Goal: Task Accomplishment & Management: Manage account settings

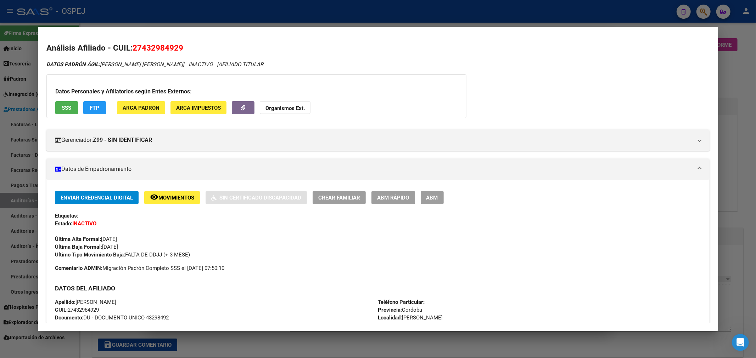
scroll to position [0, 218]
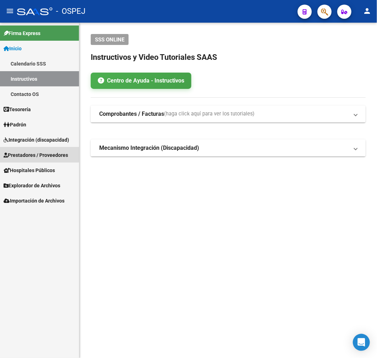
click at [19, 153] on span "Prestadores / Proveedores" at bounding box center [36, 155] width 64 height 8
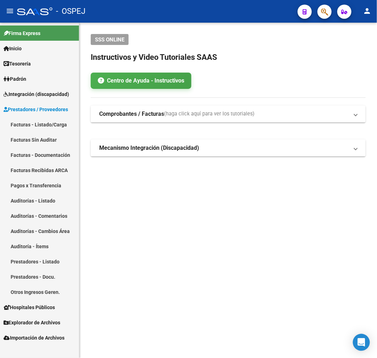
click at [67, 200] on link "Auditorías - Listado" at bounding box center [39, 200] width 79 height 15
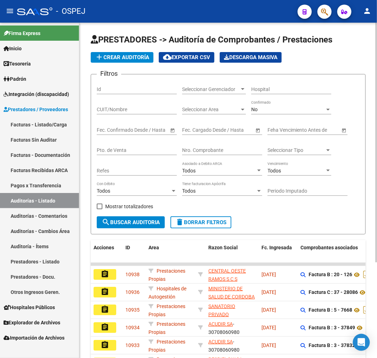
click at [262, 113] on div "No Confirmado" at bounding box center [291, 107] width 80 height 14
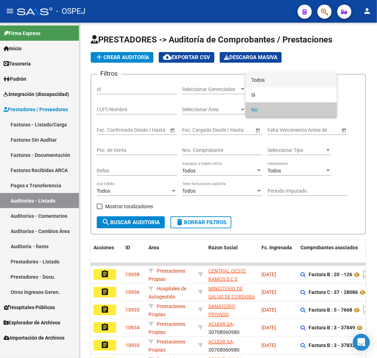
click at [262, 80] on span "Todos" at bounding box center [291, 80] width 80 height 15
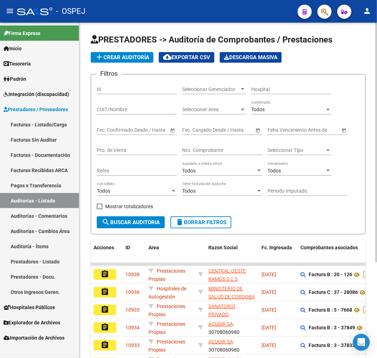
click at [211, 152] on input "Nro. Comprobante" at bounding box center [222, 150] width 80 height 6
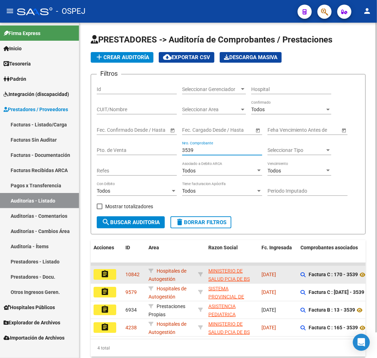
type input "3539"
click at [104, 275] on mat-icon "assignment" at bounding box center [105, 274] width 9 height 9
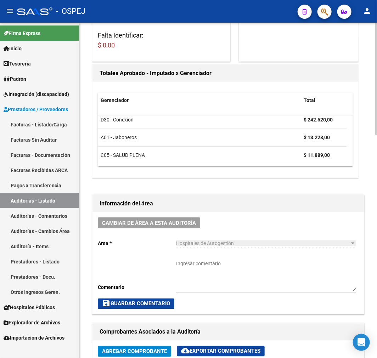
scroll to position [154, 0]
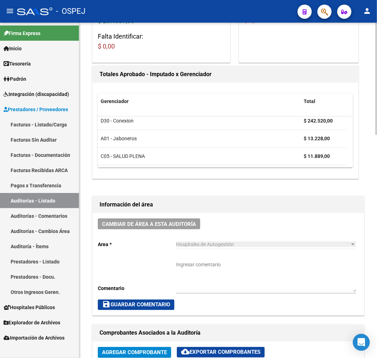
click at [235, 276] on textarea "Ingresar comentario" at bounding box center [266, 276] width 180 height 31
type textarea "Debito enviado"
click at [319, 221] on div "Cambiar de área a esta auditoría Area * Hospitales de Autogestión Seleccionar a…" at bounding box center [227, 264] width 271 height 102
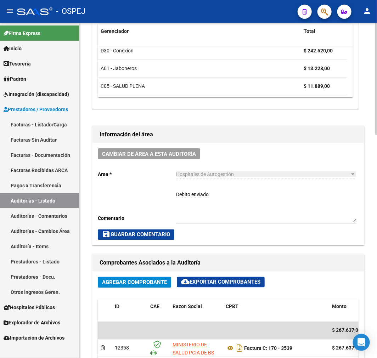
scroll to position [233, 0]
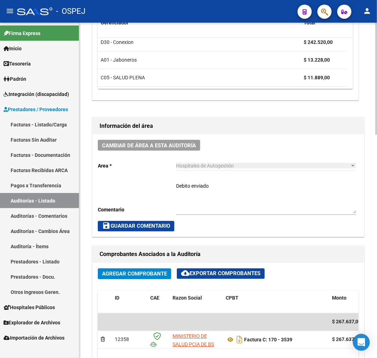
click at [202, 204] on textarea "Debito enviado" at bounding box center [266, 197] width 180 height 31
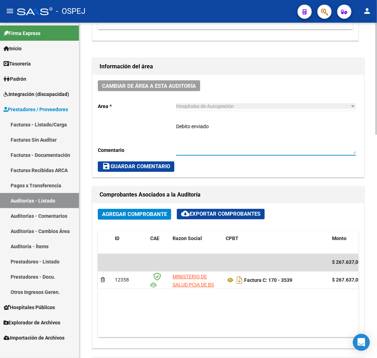
scroll to position [351, 0]
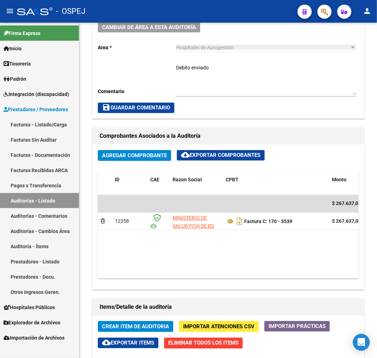
click at [328, 11] on icon "button" at bounding box center [324, 12] width 7 height 8
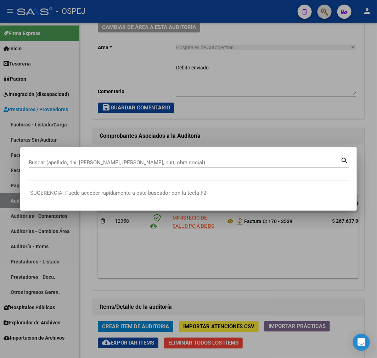
paste input "19015180"
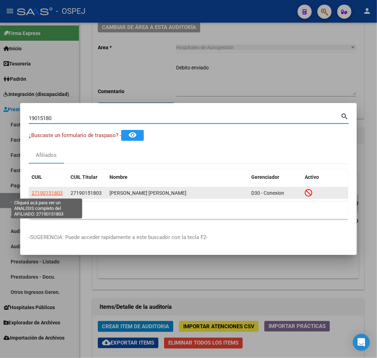
click at [53, 190] on span "27190151803" at bounding box center [47, 193] width 31 height 6
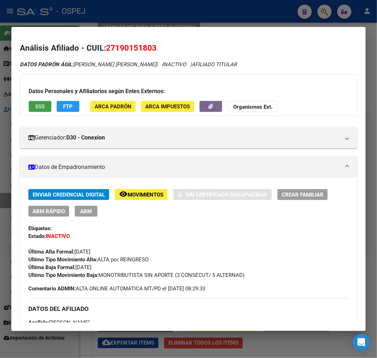
click at [29, 104] on button "SSS" at bounding box center [40, 106] width 23 height 11
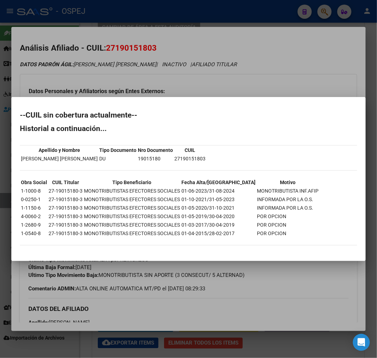
drag, startPoint x: 160, startPoint y: 62, endPoint x: 147, endPoint y: 60, distance: 12.9
click at [160, 61] on div at bounding box center [188, 179] width 377 height 358
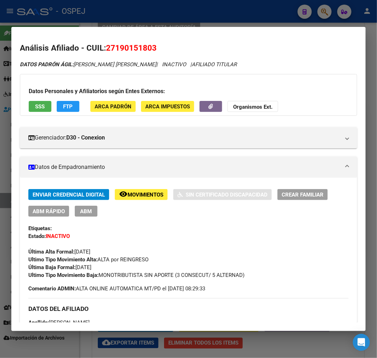
click at [139, 50] on span "27190151803" at bounding box center [131, 47] width 51 height 9
copy span "27190151803"
click at [40, 110] on button "SSS" at bounding box center [40, 106] width 23 height 11
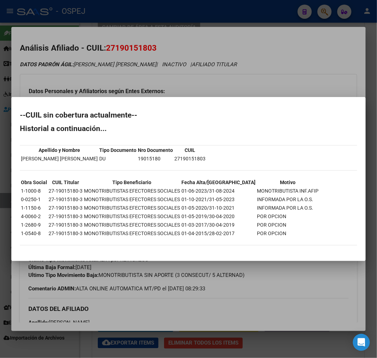
click at [21, 115] on h2 "--CUIL sin cobertura actualmente--" at bounding box center [188, 115] width 337 height 7
drag, startPoint x: 73, startPoint y: 132, endPoint x: 276, endPoint y: 230, distance: 225.6
click at [276, 230] on div "--CUIL sin cobertura actualmente-- Historial a continuación... Apellido y Nombr…" at bounding box center [188, 182] width 337 height 141
copy div "--LORE ips dolorsita consectetur-- Adipiscin e seddoeiusmod... Temporin u Labor…"
drag, startPoint x: 237, startPoint y: 64, endPoint x: 233, endPoint y: 66, distance: 4.6
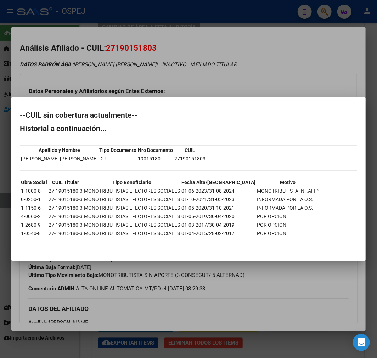
click at [237, 64] on div at bounding box center [188, 179] width 377 height 358
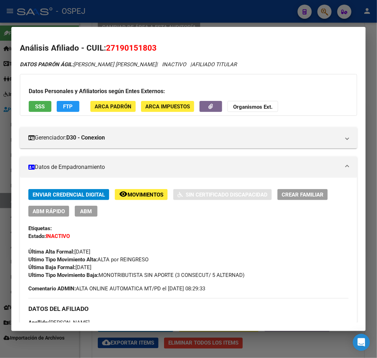
click at [208, 8] on div at bounding box center [188, 179] width 377 height 358
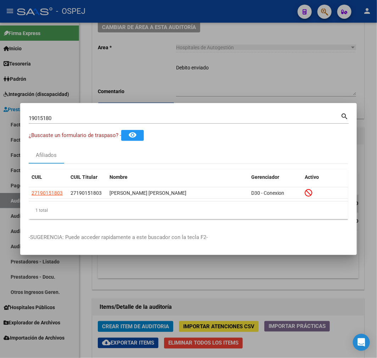
click at [47, 119] on input "19015180" at bounding box center [185, 118] width 312 height 6
paste input "21180194"
type input "21180194"
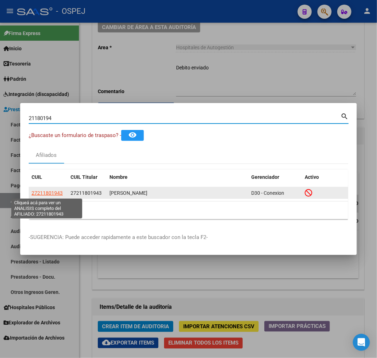
click at [45, 190] on span "27211801943" at bounding box center [47, 193] width 31 height 6
type textarea "27211801943"
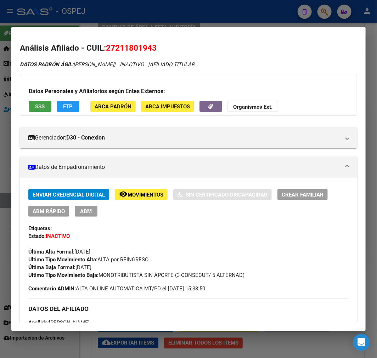
click at [44, 107] on span "SSS" at bounding box center [40, 106] width 10 height 6
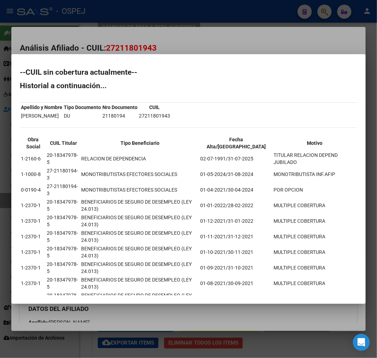
click at [18, 66] on mat-dialog-content "--CUIL sin cobertura actualmente-- Historial a continuación... Apellido y Nombr…" at bounding box center [188, 179] width 354 height 233
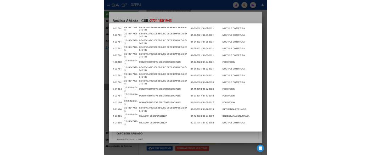
scroll to position [250, 0]
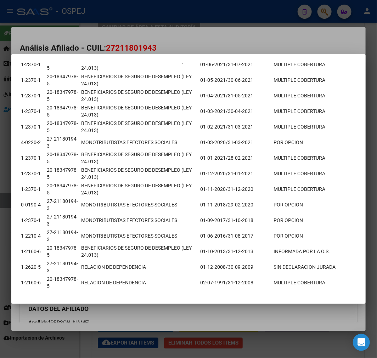
drag, startPoint x: 18, startPoint y: 66, endPoint x: 325, endPoint y: 274, distance: 371.0
click at [325, 274] on mat-dialog-content "--CUIL sin cobertura actualmente-- Historial a continuación... Apellido y Nombr…" at bounding box center [188, 179] width 354 height 233
copy div "--LORE ips dolorsita consectetur-- Adipiscin e seddoeiusmod... Temporin u Labor…"
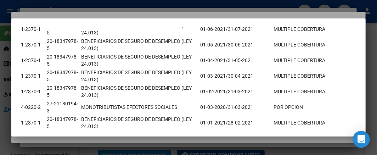
click at [11, 75] on div at bounding box center [188, 77] width 377 height 155
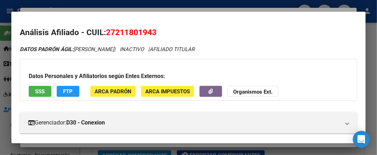
click at [3, 56] on div at bounding box center [188, 77] width 377 height 155
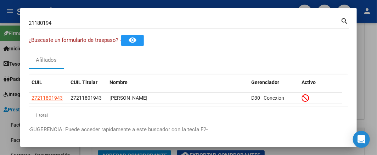
click at [110, 24] on input "21180194" at bounding box center [185, 23] width 312 height 6
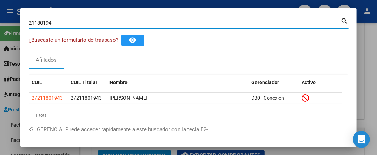
click at [110, 24] on input "21180194" at bounding box center [185, 23] width 312 height 6
paste input "9158661"
type input "29158661"
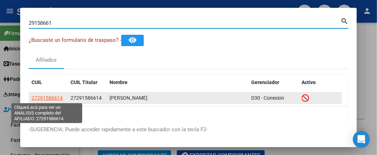
click at [42, 97] on span "27291586614" at bounding box center [47, 98] width 31 height 6
type textarea "27291586614"
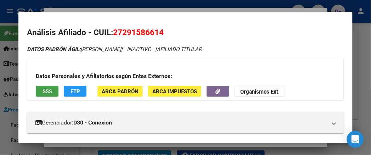
click at [43, 88] on span "SSS" at bounding box center [48, 91] width 10 height 6
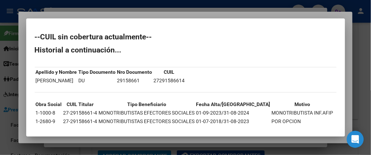
click at [26, 34] on mat-dialog-content "--CUIL sin cobertura actualmente-- Historial a continuación... Apellido y Nombr…" at bounding box center [185, 77] width 319 height 101
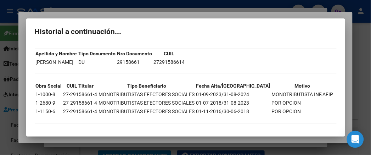
drag, startPoint x: 15, startPoint y: 34, endPoint x: 271, endPoint y: 111, distance: 267.5
click at [271, 111] on mat-dialog-content "--CUIL sin cobertura actualmente-- Historial a continuación... Apellido y Nombr…" at bounding box center [185, 77] width 319 height 101
copy div "--CUIL sin cobertura actualmente-- Historial a continuación... Apellido y Nombr…"
click at [5, 89] on div at bounding box center [185, 77] width 371 height 155
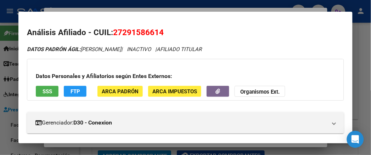
click at [7, 55] on div at bounding box center [185, 77] width 371 height 155
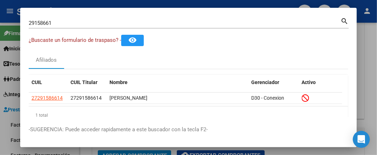
click at [114, 29] on div "29158661 Buscar (apellido, dni, [PERSON_NAME], [PERSON_NAME], cuit, obra social…" at bounding box center [189, 25] width 320 height 19
click at [114, 28] on div "29158661 Buscar (apellido, dni, [PERSON_NAME], [PERSON_NAME], cuit, obra social…" at bounding box center [189, 25] width 320 height 19
click at [114, 28] on div "29158661 Buscar (apellido, dni, [PERSON_NAME], [PERSON_NAME], cuit, obra social)" at bounding box center [185, 23] width 312 height 11
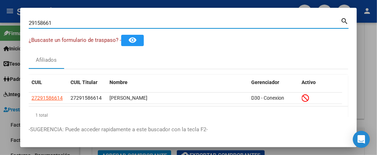
click at [117, 24] on input "29158661" at bounding box center [185, 23] width 312 height 6
paste input "31067764"
type input "31067764"
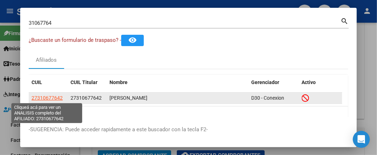
click at [51, 97] on span "27310677642" at bounding box center [47, 98] width 31 height 6
type textarea "27310677642"
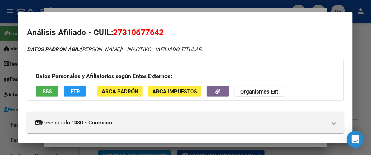
click at [42, 90] on button "SSS" at bounding box center [47, 91] width 23 height 11
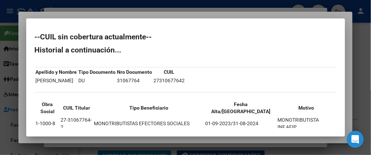
click at [26, 35] on mat-dialog-content "--CUIL sin cobertura actualmente-- Historial a continuación... Apellido y Nombr…" at bounding box center [185, 77] width 319 height 101
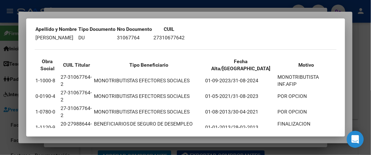
scroll to position [43, 0]
drag, startPoint x: 14, startPoint y: 35, endPoint x: 313, endPoint y: 115, distance: 309.9
click at [313, 115] on mat-dialog-content "--CUIL sin cobertura actualmente-- Historial a continuación... Apellido y Nombr…" at bounding box center [185, 77] width 319 height 101
copy div "--LORE ips dolorsita consectetur-- Adipiscin e seddoeiusmod... Temporin u Labor…"
click at [213, 120] on td "01-01-2013/28-02-2013" at bounding box center [241, 127] width 72 height 15
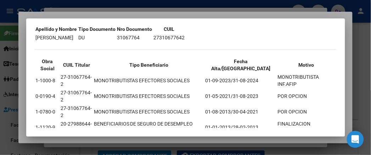
drag, startPoint x: 5, startPoint y: 134, endPoint x: 19, endPoint y: 129, distance: 15.1
click at [5, 134] on div at bounding box center [185, 77] width 371 height 155
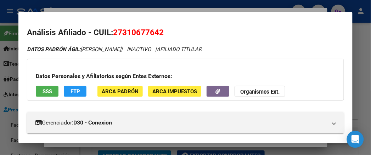
click at [2, 66] on div at bounding box center [185, 77] width 371 height 155
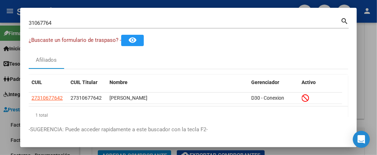
click at [107, 20] on input "31067764" at bounding box center [185, 23] width 312 height 6
click at [107, 19] on div "31067764 Buscar (apellido, dni, [PERSON_NAME], [PERSON_NAME], cuit, obra social)" at bounding box center [185, 23] width 312 height 11
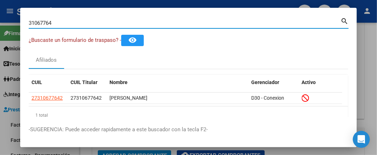
paste input "35903477"
type input "3106776435903477"
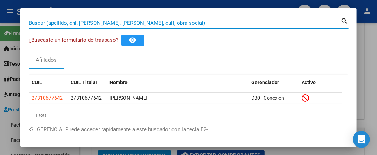
paste input "35903477"
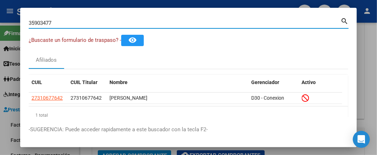
type input "35903477"
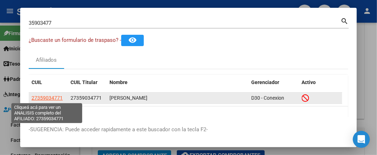
click at [40, 98] on span "27359034771" at bounding box center [47, 98] width 31 height 6
type textarea "27359034771"
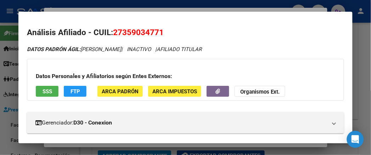
click at [43, 89] on span "SSS" at bounding box center [48, 91] width 10 height 6
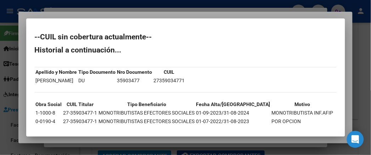
click at [26, 37] on mat-dialog-content "--CUIL sin cobertura actualmente-- Historial a continuación... Apellido y Nombr…" at bounding box center [185, 77] width 319 height 101
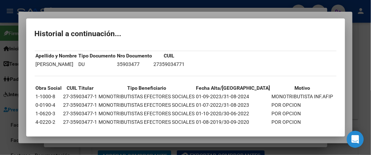
scroll to position [34, 0]
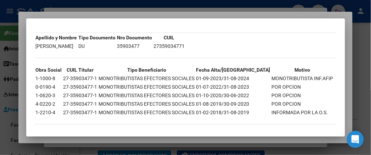
drag, startPoint x: 16, startPoint y: 37, endPoint x: 322, endPoint y: 107, distance: 314.3
click at [322, 107] on mat-dialog-content "--CUIL sin cobertura actualmente-- Historial a continuación... Apellido y Nombr…" at bounding box center [185, 77] width 319 height 101
copy div "--CUIL sin cobertura actualmente-- Historial a continuación... Apellido y Nombr…"
click at [150, 147] on div at bounding box center [185, 77] width 371 height 155
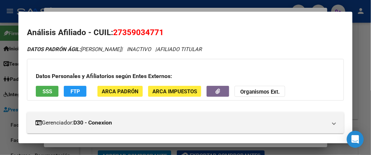
click at [0, 131] on div at bounding box center [185, 77] width 371 height 155
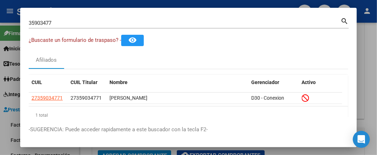
click at [39, 20] on input "35903477" at bounding box center [185, 23] width 312 height 6
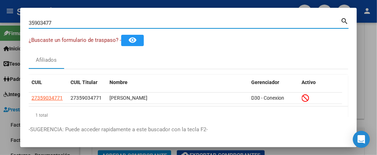
click at [39, 20] on input "35903477" at bounding box center [185, 23] width 312 height 6
paste input "42957362"
type input "42957362"
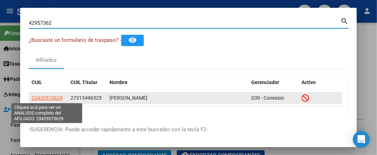
click at [38, 95] on span "23429573629" at bounding box center [47, 98] width 31 height 6
type textarea "23429573629"
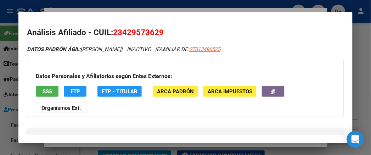
click at [43, 92] on span "SSS" at bounding box center [48, 91] width 10 height 6
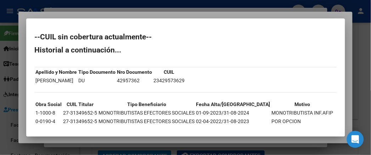
click at [26, 31] on mat-dialog-content "--CUIL sin cobertura actualmente-- Historial a continuación... Apellido y Nombr…" at bounding box center [185, 77] width 319 height 101
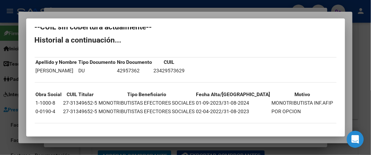
drag, startPoint x: 16, startPoint y: 31, endPoint x: 282, endPoint y: 112, distance: 278.0
click at [282, 112] on mat-dialog-content "--CUIL sin cobertura actualmente-- Historial a continuación... Apellido y Nombr…" at bounding box center [185, 77] width 319 height 101
copy div "--CUIL sin cobertura actualmente-- Historial a continuación... Apellido y Nombr…"
drag, startPoint x: 2, startPoint y: 106, endPoint x: 10, endPoint y: 105, distance: 7.8
click at [2, 106] on div at bounding box center [185, 77] width 371 height 155
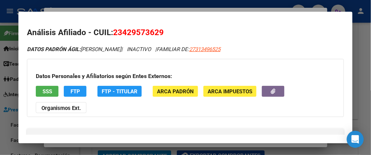
click at [5, 37] on div at bounding box center [185, 77] width 371 height 155
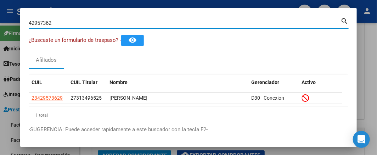
click at [57, 22] on input "42957362" at bounding box center [185, 23] width 312 height 6
paste input "7183174"
type input "47183174"
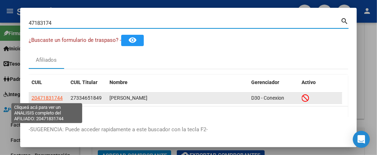
click at [58, 100] on span "20471831744" at bounding box center [47, 98] width 31 height 6
type textarea "20471831744"
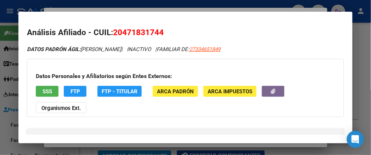
click at [43, 94] on span "SSS" at bounding box center [48, 91] width 10 height 6
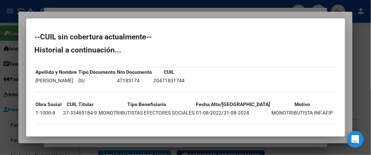
click at [26, 34] on mat-dialog-content "--CUIL sin cobertura actualmente-- Historial a continuación... Apellido y Nombr…" at bounding box center [185, 77] width 319 height 101
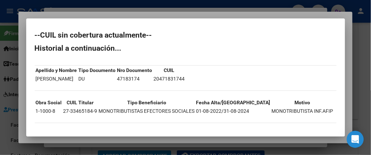
drag, startPoint x: 15, startPoint y: 34, endPoint x: 295, endPoint y: 106, distance: 289.1
click at [295, 106] on mat-dialog-content "--CUIL sin cobertura actualmente-- Historial a continuación... Apellido y Nombr…" at bounding box center [185, 77] width 319 height 101
copy div "--CUIL sin cobertura actualmente-- Historial a continuación... Apellido y Nombr…"
drag, startPoint x: 12, startPoint y: 146, endPoint x: 19, endPoint y: 144, distance: 7.6
click at [12, 146] on div at bounding box center [185, 77] width 371 height 155
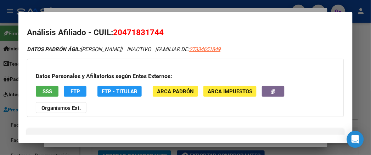
click at [4, 82] on div at bounding box center [185, 77] width 371 height 155
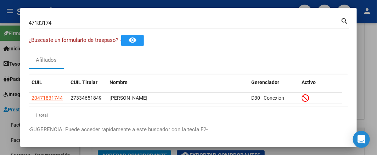
click at [74, 26] on input "47183174" at bounding box center [185, 23] width 312 height 6
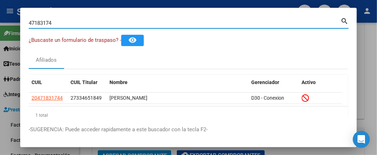
paste input "515647"
type input "47515647"
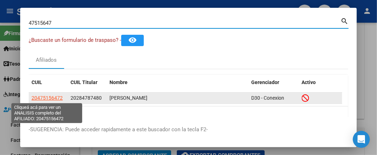
click at [53, 100] on span "20475156472" at bounding box center [47, 98] width 31 height 6
type textarea "20475156472"
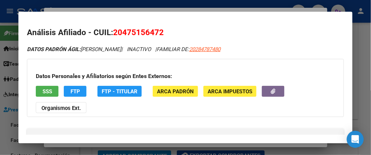
click at [45, 93] on button "SSS" at bounding box center [47, 91] width 23 height 11
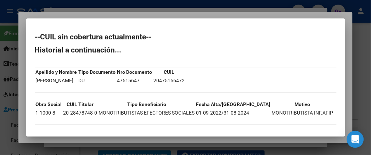
click at [35, 34] on h2 "--CUIL sin cobertura actualmente--" at bounding box center [186, 36] width 302 height 7
drag, startPoint x: 18, startPoint y: 34, endPoint x: 127, endPoint y: 79, distance: 117.2
click at [139, 81] on div "--CUIL sin cobertura actualmente-- Historial a continuación... Apellido y Nombr…" at bounding box center [186, 82] width 302 height 98
click at [26, 31] on mat-dialog-content "--CUIL sin cobertura actualmente-- Historial a continuación... Apellido y Nombr…" at bounding box center [185, 77] width 319 height 101
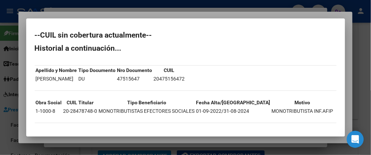
drag, startPoint x: 14, startPoint y: 31, endPoint x: 315, endPoint y: 108, distance: 310.8
click at [315, 108] on mat-dialog-content "--CUIL sin cobertura actualmente-- Historial a continuación... Apellido y Nombr…" at bounding box center [185, 77] width 319 height 101
copy div "--CUIL sin cobertura actualmente-- Historial a continuación... Apellido y Nombr…"
click at [1, 97] on div at bounding box center [185, 77] width 371 height 155
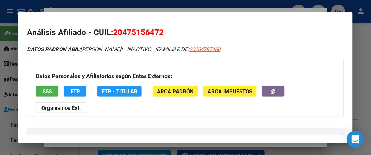
click at [4, 41] on div at bounding box center [185, 77] width 371 height 155
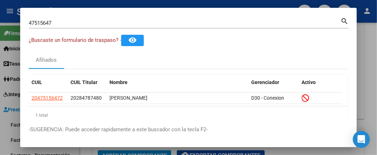
click at [85, 24] on input "47515647" at bounding box center [185, 23] width 312 height 6
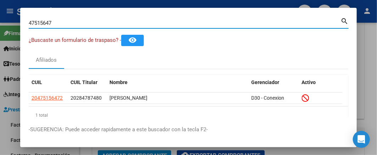
paste input "68246"
type input "47568246"
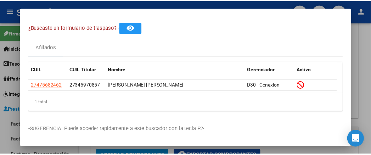
scroll to position [18, 0]
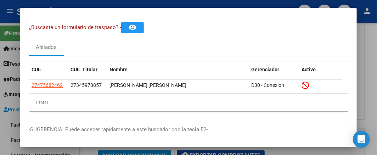
click at [58, 73] on datatable-header "CUIL CUIL Titular Nombre Gerenciador Activo" at bounding box center [185, 71] width 313 height 18
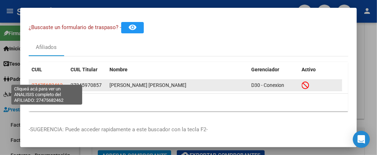
click at [50, 82] on span "27475682462" at bounding box center [47, 85] width 31 height 6
copy span "8"
type textarea "27475682462"
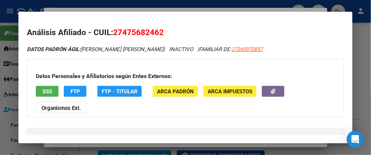
click at [43, 89] on span "SSS" at bounding box center [48, 91] width 10 height 6
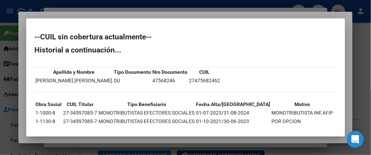
click at [35, 34] on h2 "--CUIL sin cobertura actualmente--" at bounding box center [186, 36] width 302 height 7
drag, startPoint x: 18, startPoint y: 34, endPoint x: 41, endPoint y: 57, distance: 32.6
click at [56, 60] on div "--CUIL sin cobertura actualmente-- Historial a continuación... Apellido y Nombr…" at bounding box center [186, 99] width 302 height 132
click at [35, 36] on h2 "--CUIL sin cobertura actualmente--" at bounding box center [186, 36] width 302 height 7
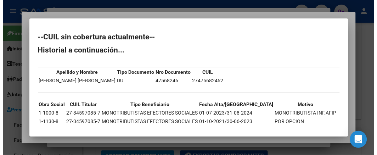
scroll to position [34, 0]
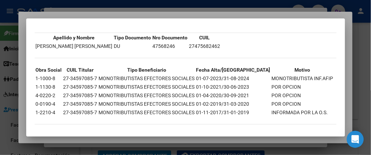
drag, startPoint x: 17, startPoint y: 36, endPoint x: 319, endPoint y: 101, distance: 308.6
click at [319, 101] on div "--CUIL sin cobertura actualmente-- Historial a continuación... Apellido y Nombr…" at bounding box center [186, 65] width 302 height 132
click at [2, 111] on div at bounding box center [185, 77] width 371 height 155
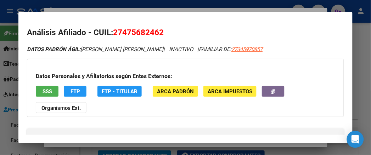
click at [7, 71] on div at bounding box center [185, 77] width 371 height 155
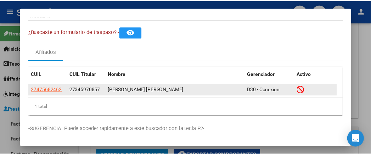
scroll to position [0, 0]
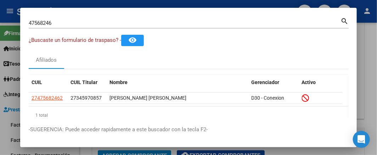
click at [50, 21] on input "47568246" at bounding box center [185, 23] width 312 height 6
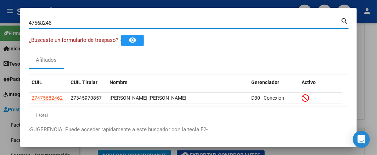
paste input "859657"
type input "47859657"
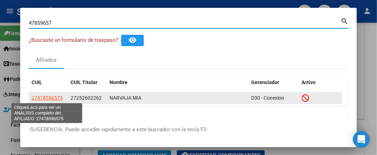
click at [41, 96] on span "27478596575" at bounding box center [47, 98] width 31 height 6
type textarea "27478596575"
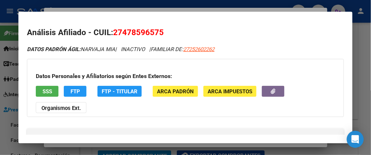
click at [29, 85] on div "Datos Personales y Afiliatorios según Entes Externos: SSS FTP FTP - Titular ARC…" at bounding box center [185, 88] width 317 height 58
click at [43, 90] on span "SSS" at bounding box center [48, 91] width 10 height 6
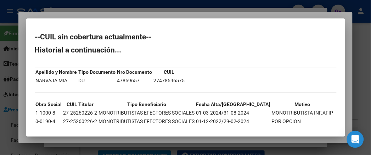
click at [35, 38] on h2 "--CUIL sin cobertura actualmente--" at bounding box center [186, 36] width 302 height 7
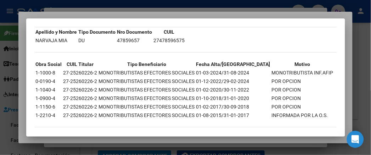
scroll to position [43, 0]
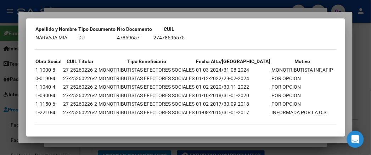
drag, startPoint x: 17, startPoint y: 38, endPoint x: 307, endPoint y: 109, distance: 299.2
click at [307, 109] on div "--CUIL sin cobertura actualmente-- Historial a continuación... Apellido y Nombr…" at bounding box center [186, 60] width 302 height 141
click at [7, 108] on div at bounding box center [185, 77] width 371 height 155
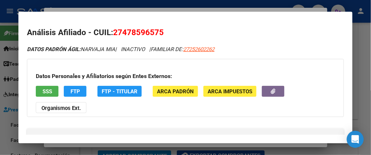
click at [2, 58] on div at bounding box center [185, 77] width 371 height 155
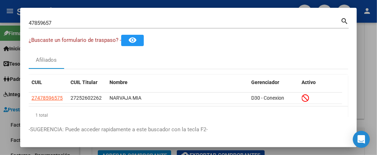
click at [51, 21] on input "47859657" at bounding box center [185, 23] width 312 height 6
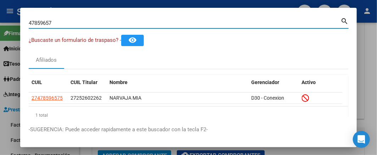
click at [51, 21] on input "47859657" at bounding box center [185, 23] width 312 height 6
paste input "51409045"
type input "51409045"
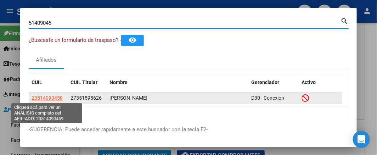
click at [53, 98] on span "23514090459" at bounding box center [47, 98] width 31 height 6
type textarea "23514090459"
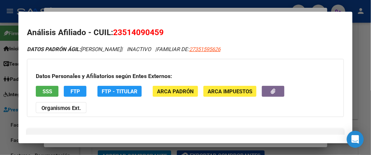
click at [38, 86] on button "SSS" at bounding box center [47, 91] width 23 height 11
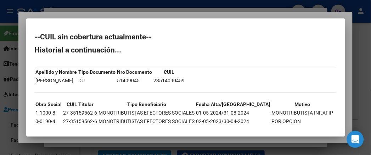
click at [26, 36] on mat-dialog-content "--CUIL sin cobertura actualmente-- Historial a continuación... Apellido y Nombr…" at bounding box center [185, 77] width 319 height 101
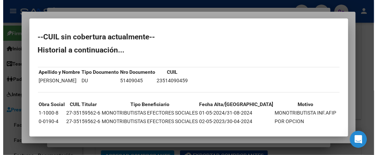
scroll to position [26, 0]
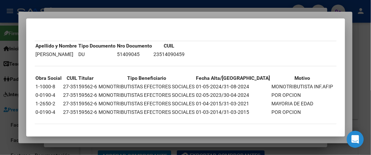
drag, startPoint x: 15, startPoint y: 36, endPoint x: 266, endPoint y: 112, distance: 261.7
click at [266, 112] on mat-dialog-content "--CUIL sin cobertura actualmente-- Historial a continuación... Apellido y Nombr…" at bounding box center [185, 77] width 319 height 101
click at [158, 147] on div at bounding box center [185, 77] width 371 height 155
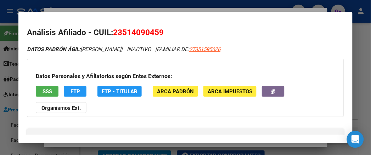
click at [153, 147] on div at bounding box center [185, 77] width 371 height 155
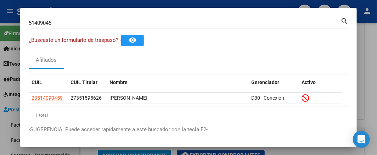
click at [12, 150] on div at bounding box center [188, 77] width 377 height 155
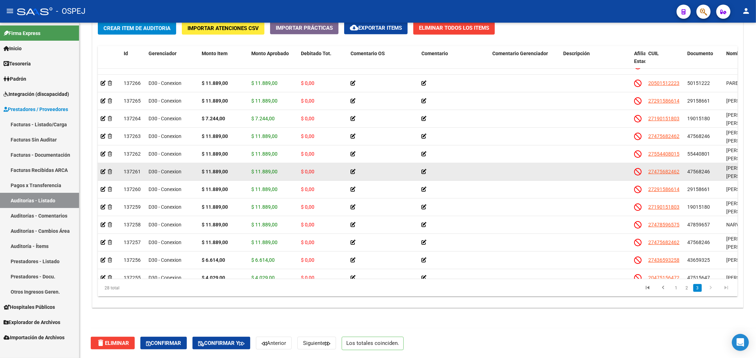
scroll to position [541, 0]
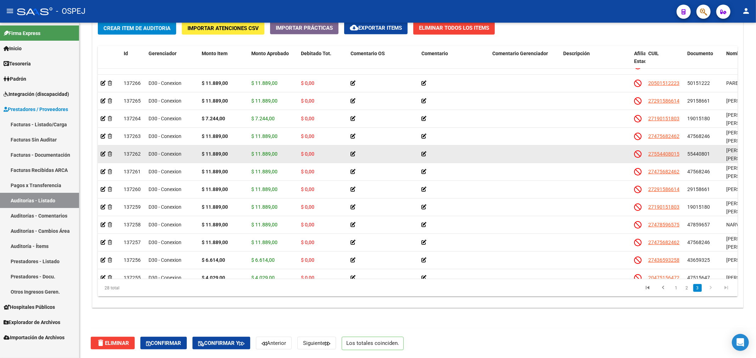
click at [377, 146] on datatable-body-cell at bounding box center [524, 154] width 71 height 17
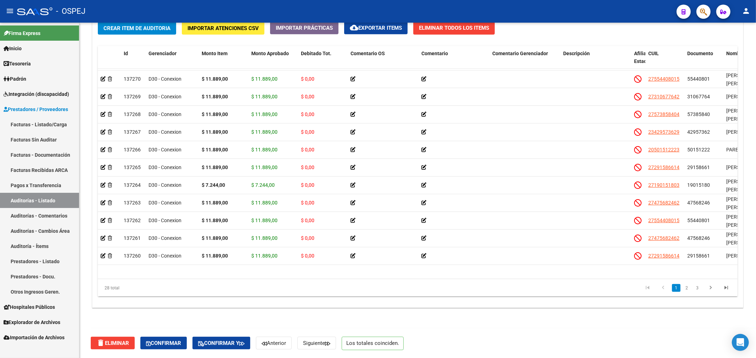
scroll to position [0, 0]
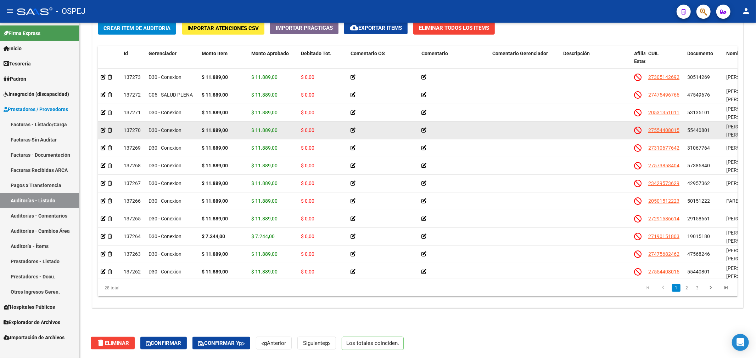
click at [377, 134] on div "55440801" at bounding box center [703, 130] width 33 height 8
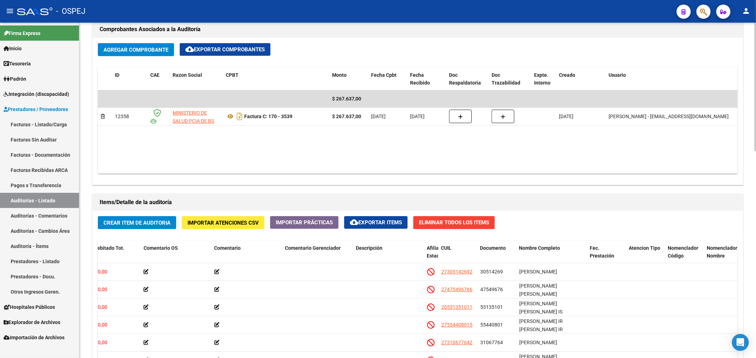
scroll to position [345, 0]
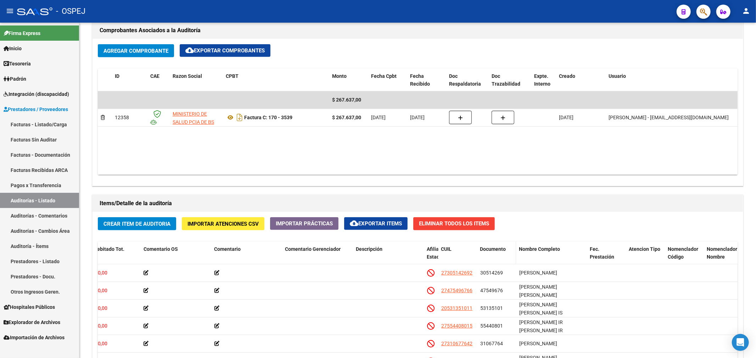
click at [377, 250] on span "Documento" at bounding box center [493, 250] width 26 height 6
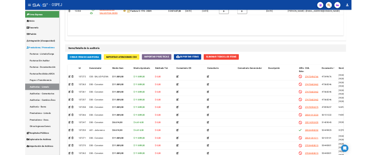
scroll to position [305, 0]
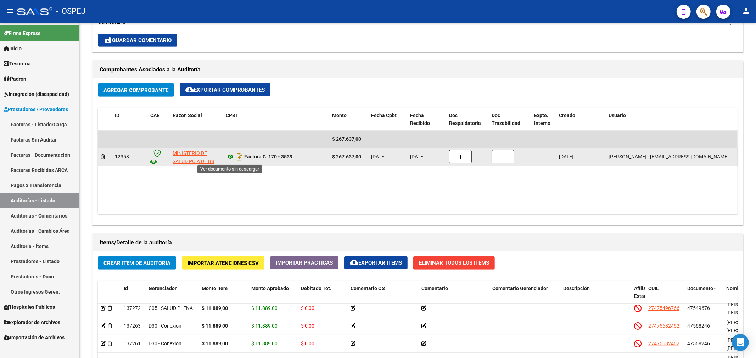
click at [231, 158] on icon at bounding box center [230, 157] width 9 height 9
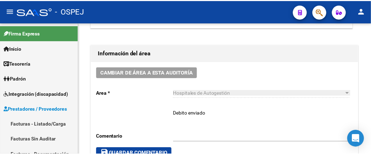
scroll to position [421, 0]
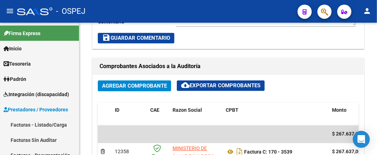
click at [328, 13] on icon "button" at bounding box center [324, 12] width 7 height 8
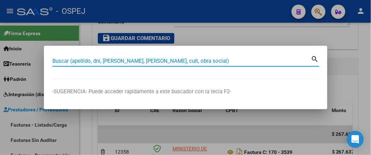
paste input "55440801"
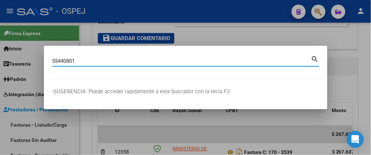
type input "55440801"
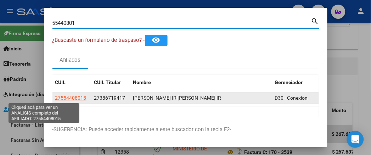
click at [55, 96] on span "27554408015" at bounding box center [70, 98] width 31 height 6
type textarea "27554408015"
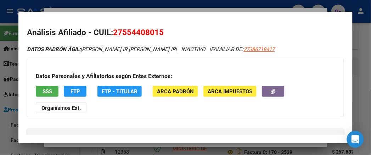
click at [43, 92] on span "SSS" at bounding box center [48, 91] width 10 height 6
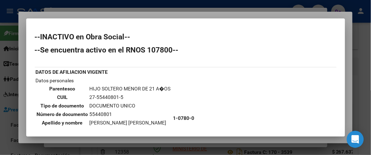
click at [26, 36] on mat-dialog-content "--INACTIVO en Obra Social-- --Se encuentra activo en el RNOS 107800-- DATOS DE …" at bounding box center [185, 77] width 319 height 101
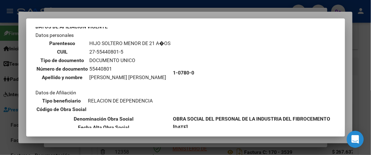
scroll to position [98, 0]
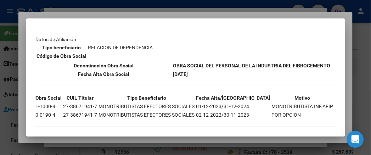
drag, startPoint x: 16, startPoint y: 36, endPoint x: 303, endPoint y: 106, distance: 295.1
click at [303, 106] on mat-dialog-content "--INACTIVO en Obra Social-- --Se encuentra activo en el RNOS 107800-- DATOS DE …" at bounding box center [185, 77] width 319 height 101
click at [196, 102] on td "01-12-2023/31-12-2024" at bounding box center [233, 106] width 75 height 8
click at [271, 102] on td "MONOTRIBUTISTA INF.AFIP" at bounding box center [302, 106] width 62 height 8
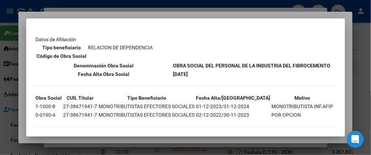
click at [63, 104] on td "27-38671941-7" at bounding box center [80, 106] width 35 height 8
click at [63, 102] on td "27-38671941-7" at bounding box center [80, 106] width 35 height 8
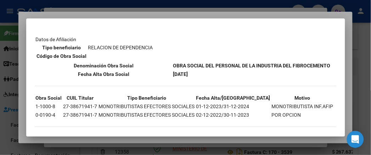
click at [63, 102] on td "27-38671941-7" at bounding box center [80, 106] width 35 height 8
click at [213, 102] on td "01-12-2023/31-12-2024" at bounding box center [233, 106] width 75 height 8
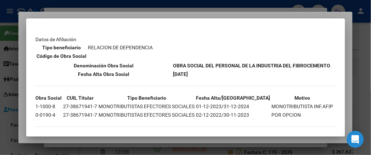
click at [196, 102] on td "01-12-2023/31-12-2024" at bounding box center [233, 106] width 75 height 8
click at [228, 102] on td "01-12-2023/31-12-2024" at bounding box center [233, 106] width 75 height 8
click at [210, 102] on td "01-12-2023/31-12-2024" at bounding box center [233, 106] width 75 height 8
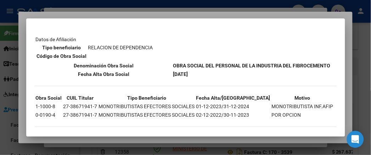
click at [210, 102] on td "01-12-2023/31-12-2024" at bounding box center [233, 106] width 75 height 8
click at [207, 102] on td "01-12-2023/31-12-2024" at bounding box center [233, 106] width 75 height 8
drag, startPoint x: 207, startPoint y: 101, endPoint x: 277, endPoint y: 100, distance: 69.8
click at [277, 102] on tr "1-1000-8 27-38671941-7 MONOTRIBUTISTAS EFECTORES SOCIALES 01-12-2023/31-12-2024…" at bounding box center [184, 106] width 298 height 8
click at [277, 102] on td "MONOTRIBUTISTA INF.AFIP" at bounding box center [302, 106] width 62 height 8
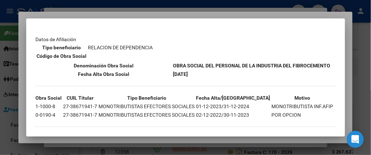
click at [208, 74] on div "--INACTIVO en Obra Social-- --Se encuentra activo en el RNOS 107800-- DATOS DE …" at bounding box center [186, 34] width 302 height 199
click at [278, 139] on div at bounding box center [185, 77] width 371 height 155
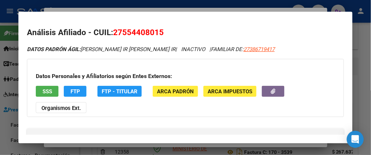
click at [112, 147] on div at bounding box center [185, 77] width 371 height 155
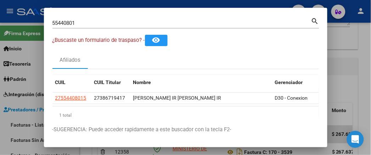
click at [54, 25] on input "55440801" at bounding box center [181, 23] width 259 height 6
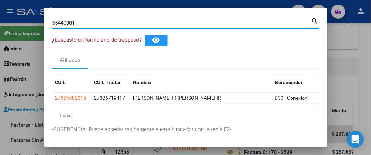
click at [54, 25] on input "55440801" at bounding box center [181, 23] width 259 height 6
paste input "1409045"
type input "51409045"
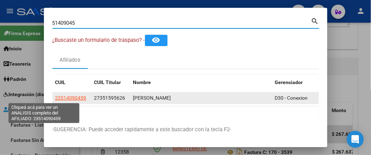
click at [57, 100] on span "23514090459" at bounding box center [70, 98] width 31 height 6
type textarea "23514090459"
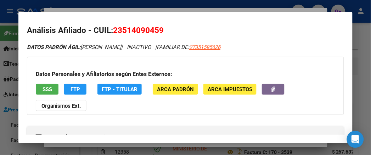
scroll to position [0, 0]
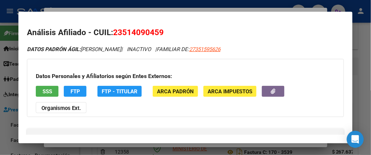
click at [44, 95] on button "SSS" at bounding box center [47, 91] width 23 height 11
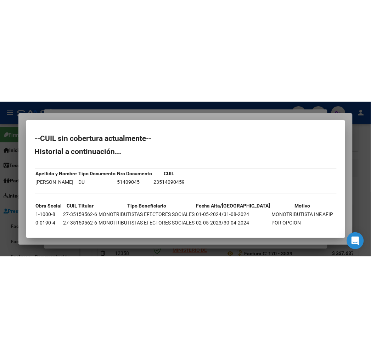
scroll to position [26, 0]
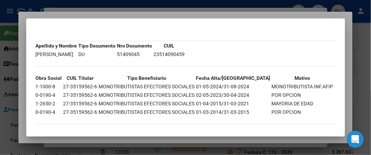
click at [114, 87] on td "MONOTRIBUTISTAS EFECTORES SOCIALES" at bounding box center [146, 87] width 97 height 8
click at [123, 145] on div at bounding box center [185, 77] width 371 height 155
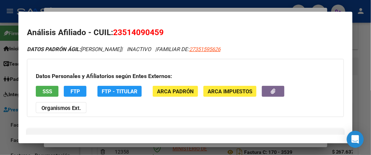
click at [123, 145] on div at bounding box center [185, 77] width 371 height 155
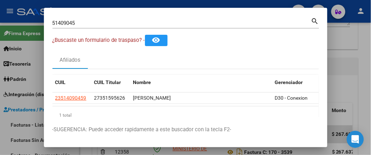
click at [123, 145] on mat-dialog-container "51409045 Buscar (apellido, dni, cuil, nro traspaso, cuit, obra social) search ¿…" at bounding box center [185, 78] width 283 height 140
click at [140, 24] on input "51409045" at bounding box center [181, 23] width 259 height 6
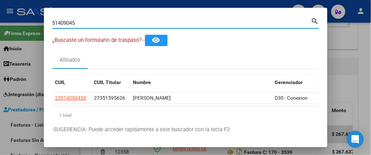
click at [140, 24] on input "51409045" at bounding box center [181, 23] width 259 height 6
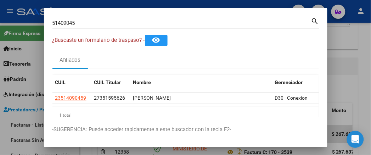
click at [70, 17] on div "51409045 Buscar (apellido, dni, [PERSON_NAME], nro traspaso, cuit, obra social)…" at bounding box center [185, 22] width 267 height 12
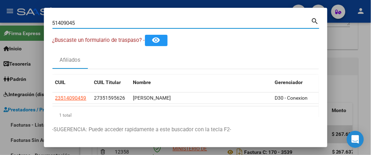
click at [69, 17] on div "51409045 Buscar (apellido, dni, [PERSON_NAME], nro traspaso, cuit, obra social)…" at bounding box center [185, 22] width 267 height 12
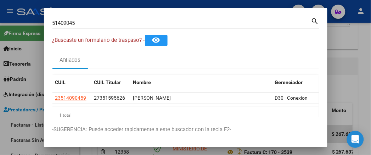
click at [69, 17] on div "51409045 Buscar (apellido, dni, [PERSON_NAME], nro traspaso, cuit, obra social)…" at bounding box center [185, 22] width 267 height 12
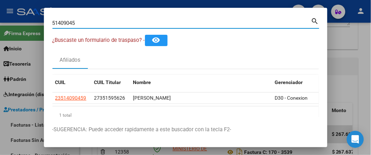
paste input "35830371"
type input "35830371"
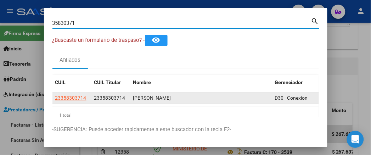
click at [59, 99] on div "23358303714" at bounding box center [71, 98] width 33 height 8
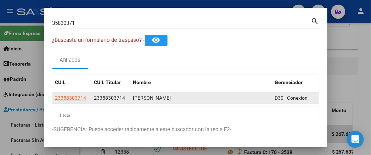
click at [55, 94] on app-link-go-to "23358303714" at bounding box center [70, 98] width 31 height 8
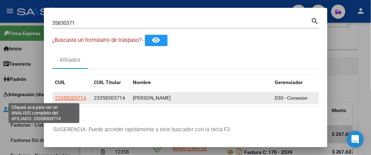
click at [55, 100] on span "23358303714" at bounding box center [70, 98] width 31 height 6
type textarea "23358303714"
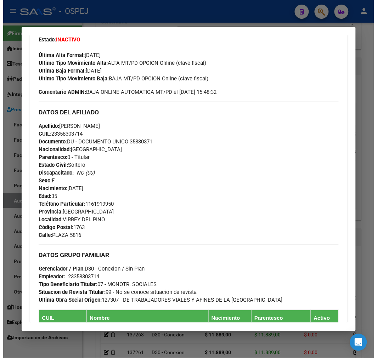
scroll to position [275, 0]
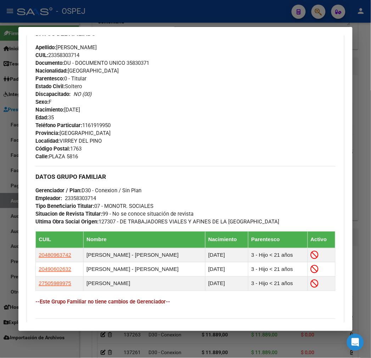
drag, startPoint x: 252, startPoint y: 188, endPoint x: 149, endPoint y: 163, distance: 106.1
click at [149, 163] on div "Enviar Credencial Digital remove_red_eye Movimientos Sin Certificado Discapacid…" at bounding box center [185, 116] width 300 height 405
click at [144, 346] on div at bounding box center [185, 179] width 371 height 358
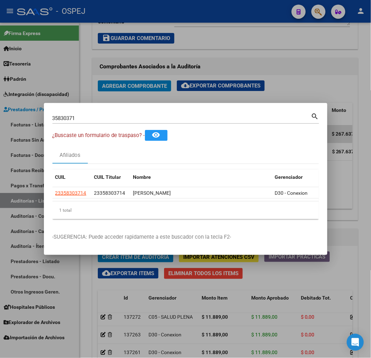
click at [232, 289] on div at bounding box center [185, 179] width 371 height 358
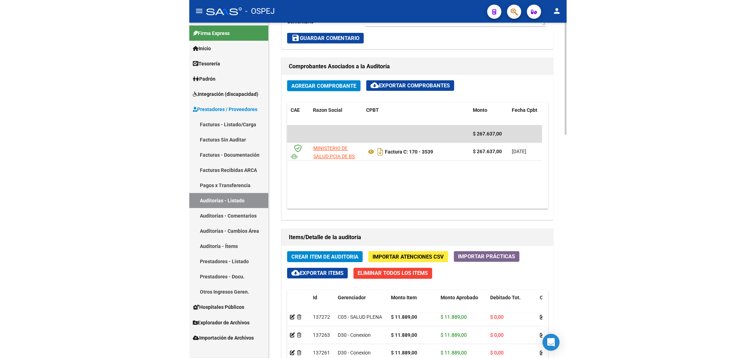
scroll to position [0, 87]
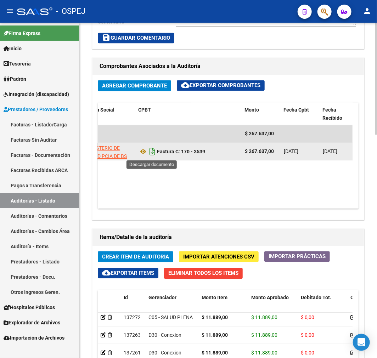
click at [153, 152] on icon "Descargar documento" at bounding box center [152, 151] width 9 height 11
click at [144, 153] on icon at bounding box center [143, 152] width 9 height 9
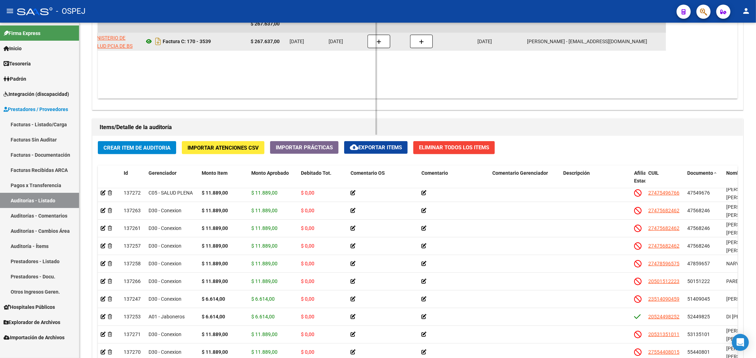
scroll to position [0, 10]
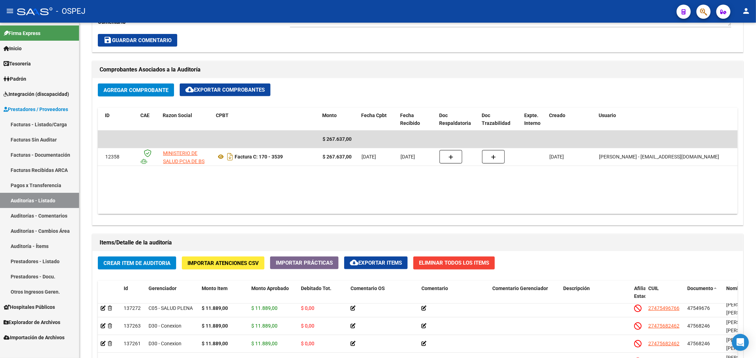
click at [46, 202] on link "Auditorías - Listado" at bounding box center [39, 200] width 79 height 15
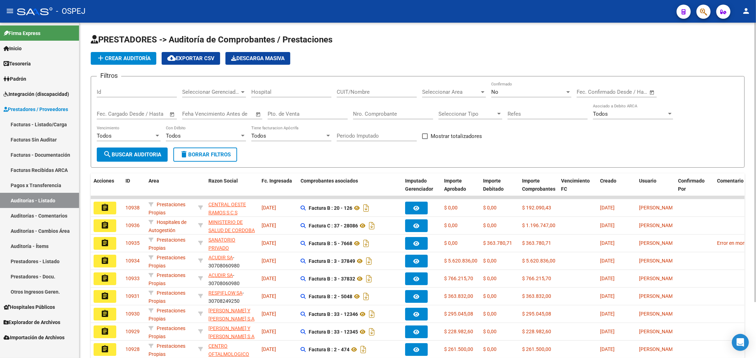
click at [377, 93] on div "No" at bounding box center [528, 92] width 74 height 6
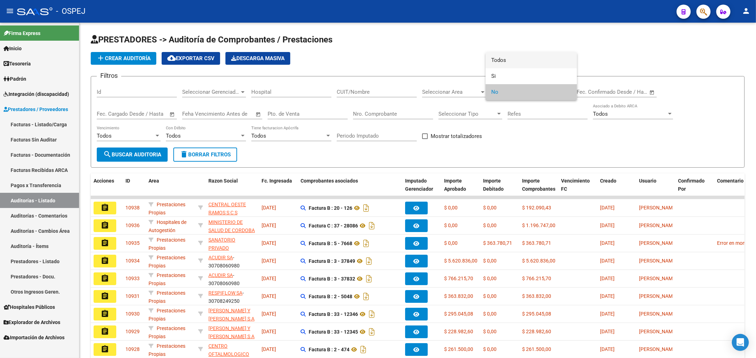
click at [377, 58] on span "Todos" at bounding box center [531, 60] width 80 height 16
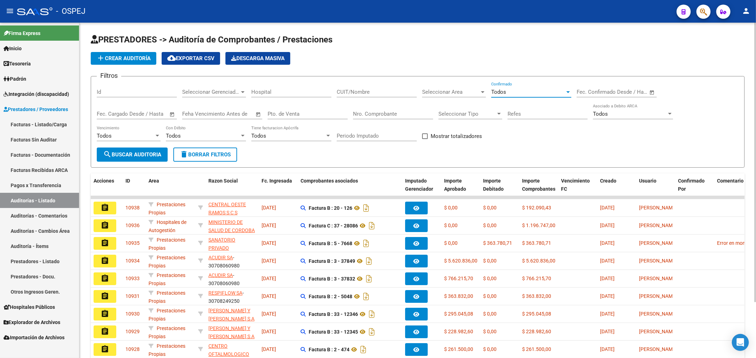
click at [377, 109] on div "Nro. Comprobante" at bounding box center [393, 111] width 80 height 15
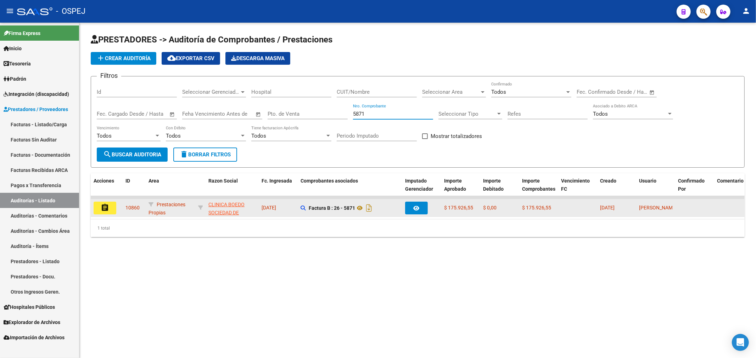
type input "5871"
click at [104, 207] on mat-icon "assignment" at bounding box center [105, 208] width 9 height 9
